Goal: Transaction & Acquisition: Purchase product/service

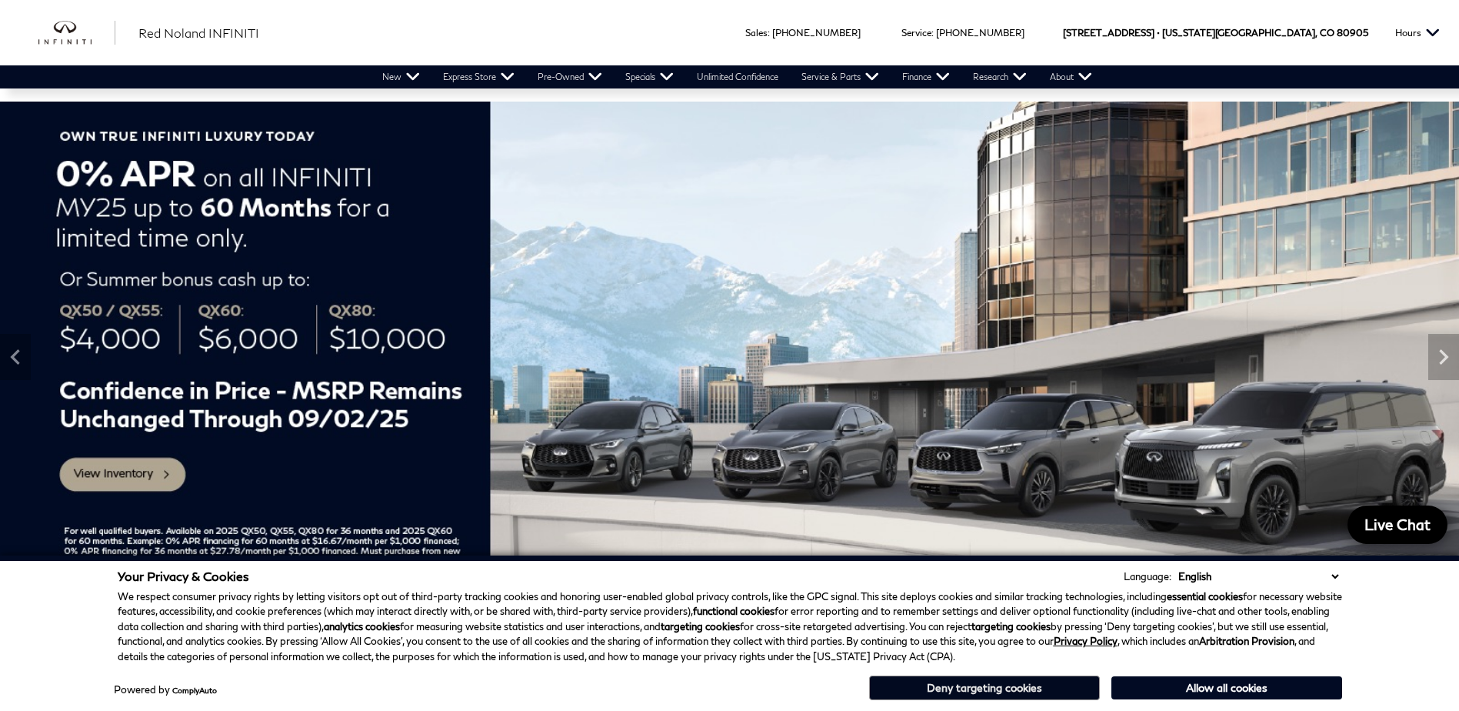
click at [1046, 689] on button "Deny targeting cookies" at bounding box center [984, 687] width 231 height 25
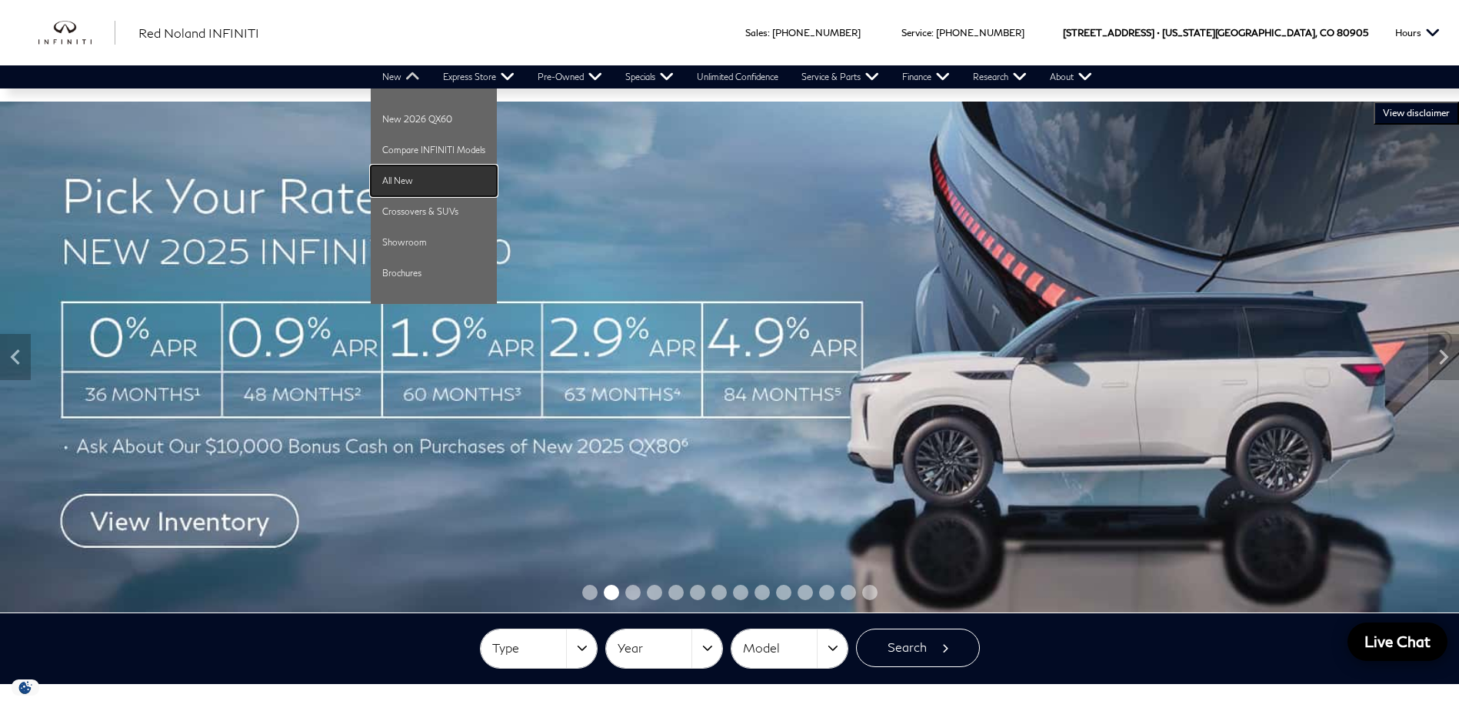
click at [401, 178] on link "All New" at bounding box center [434, 180] width 126 height 31
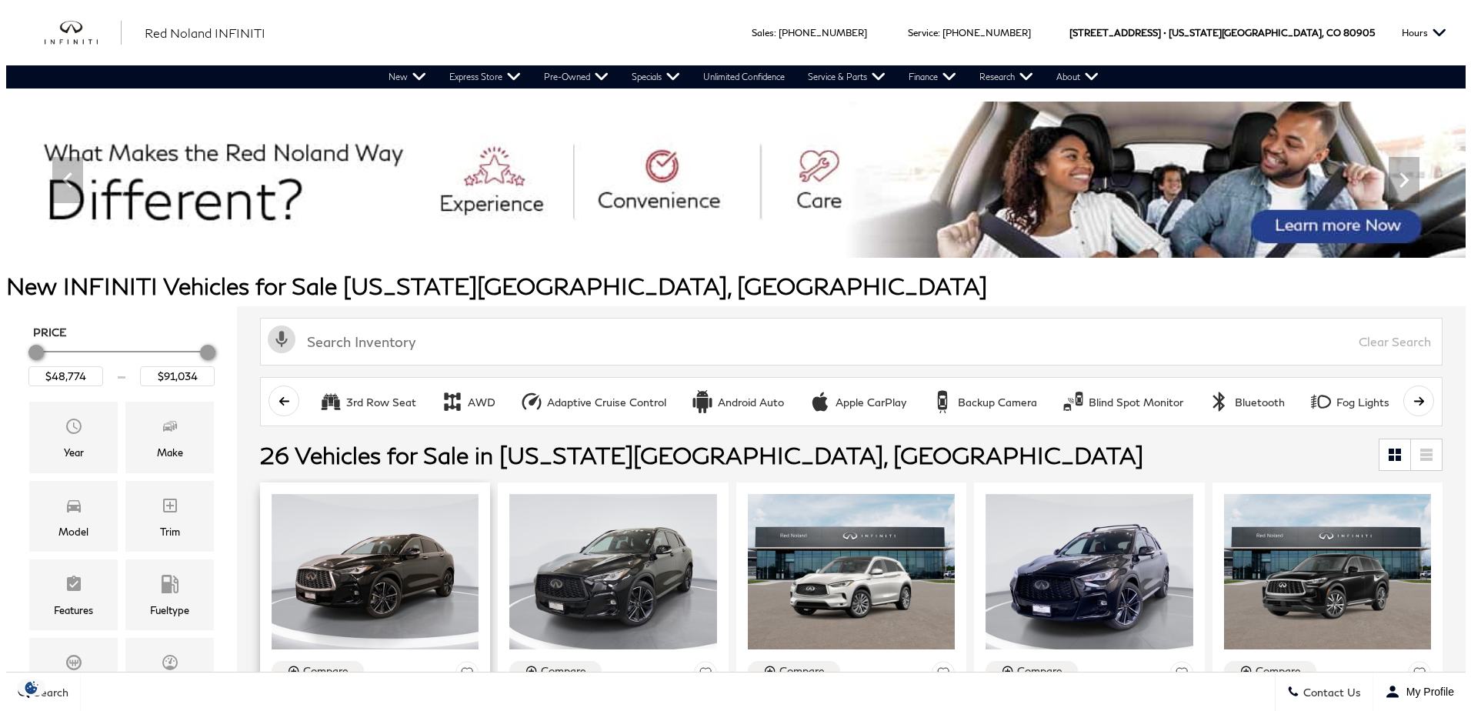
scroll to position [256, 0]
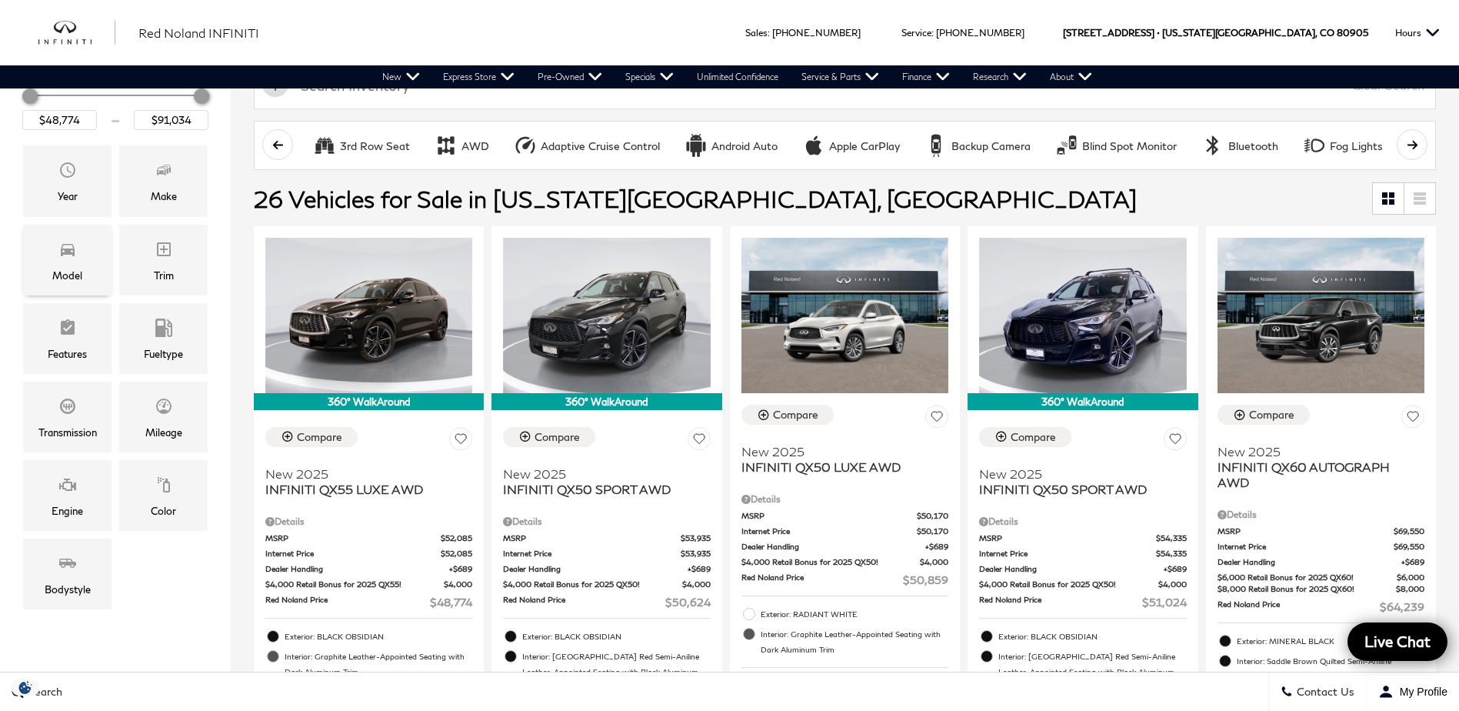
click at [65, 262] on span "Model" at bounding box center [67, 251] width 18 height 31
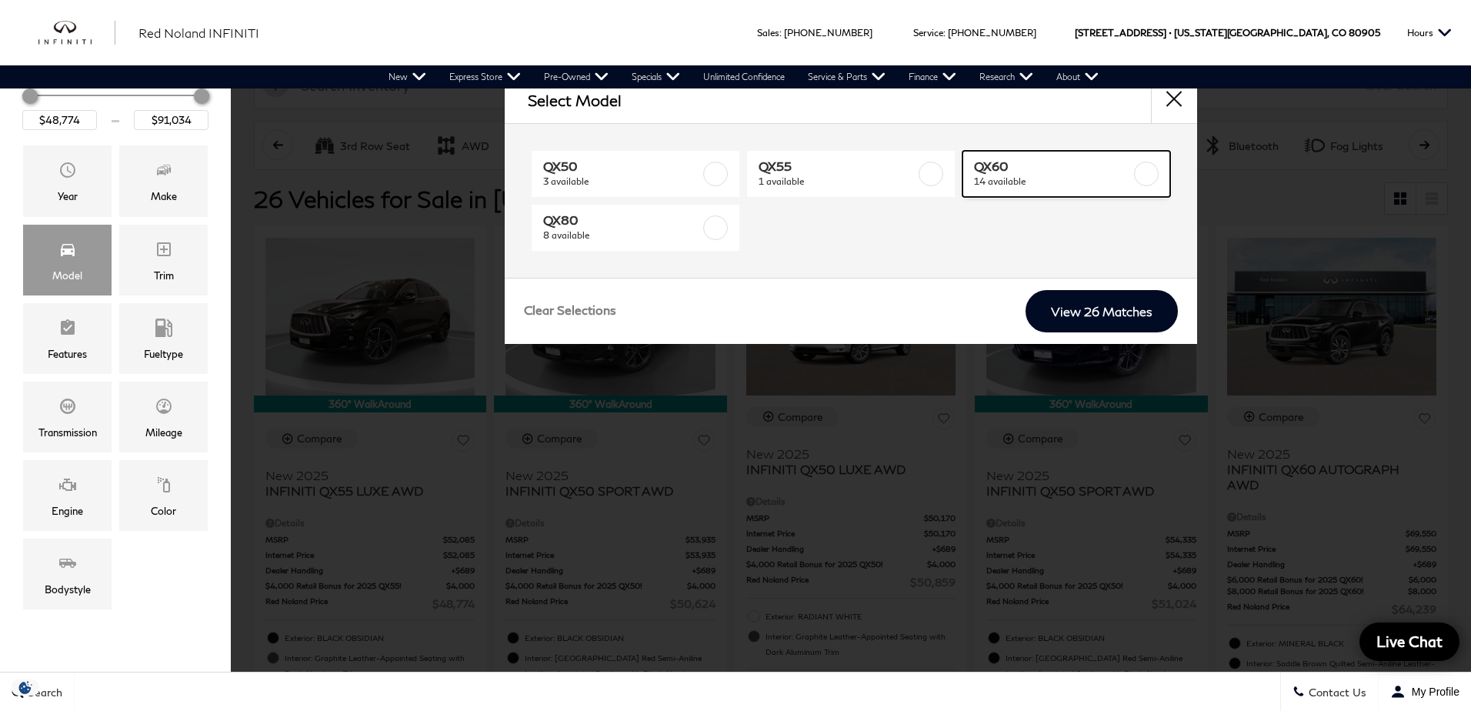
click at [1057, 171] on span "QX60" at bounding box center [1052, 165] width 157 height 15
type input "$64,239"
type input "$71,284"
checkbox input "true"
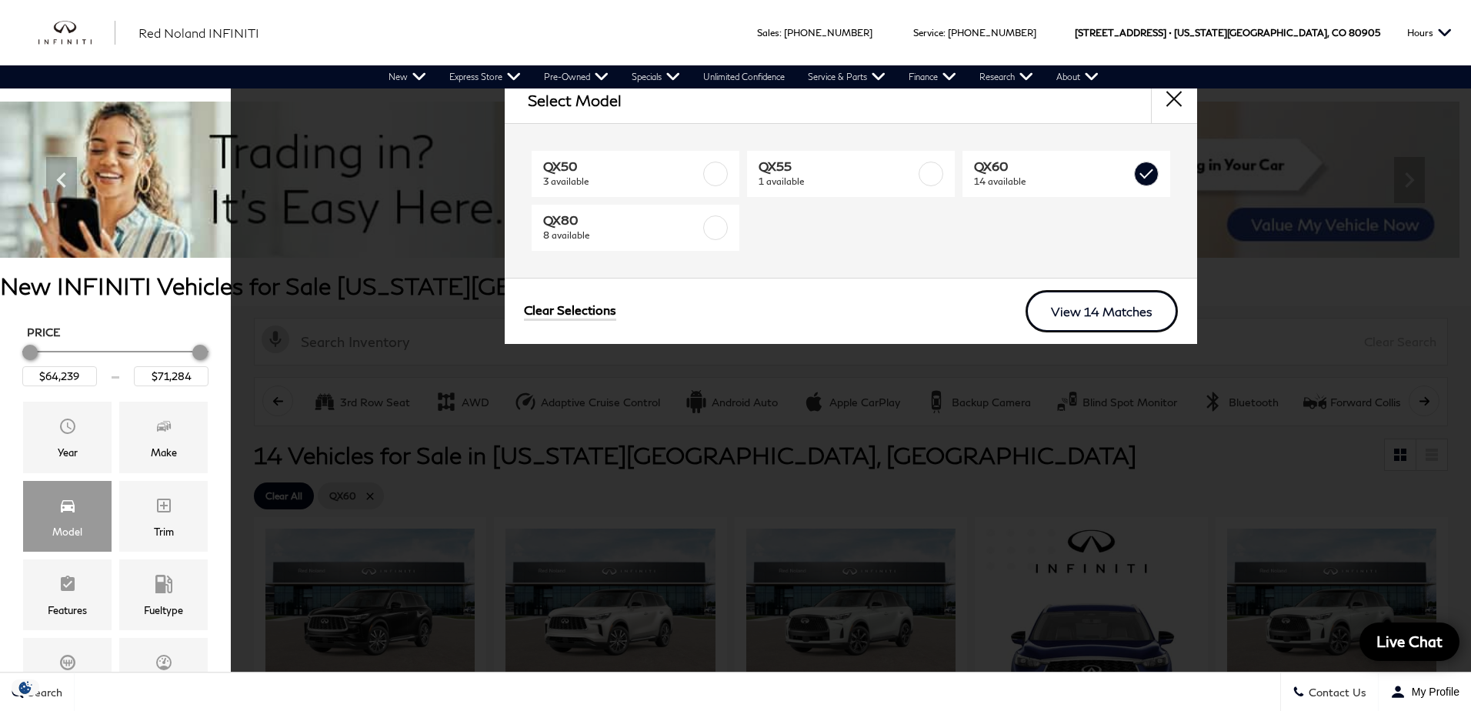
click at [1111, 295] on link "View 14 Matches" at bounding box center [1102, 311] width 152 height 42
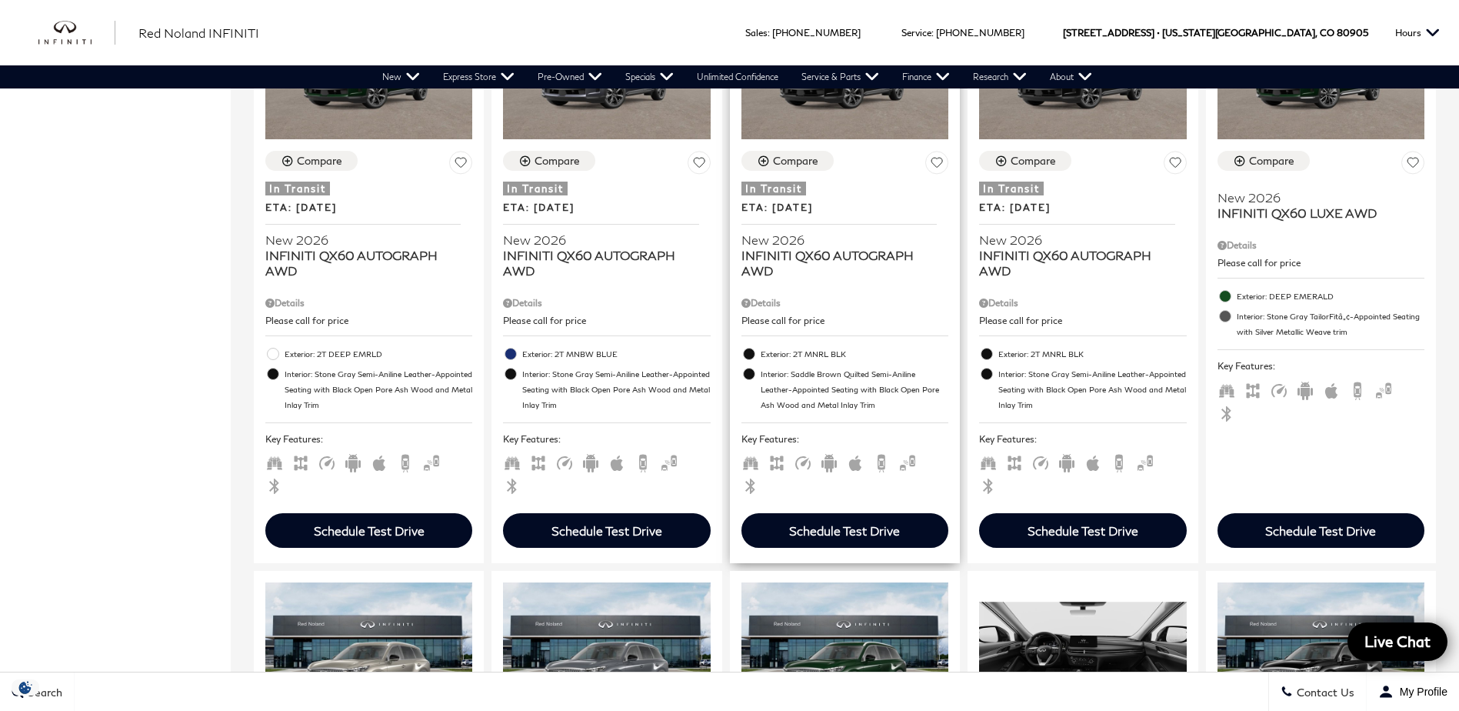
scroll to position [1026, 0]
